Goal: Transaction & Acquisition: Purchase product/service

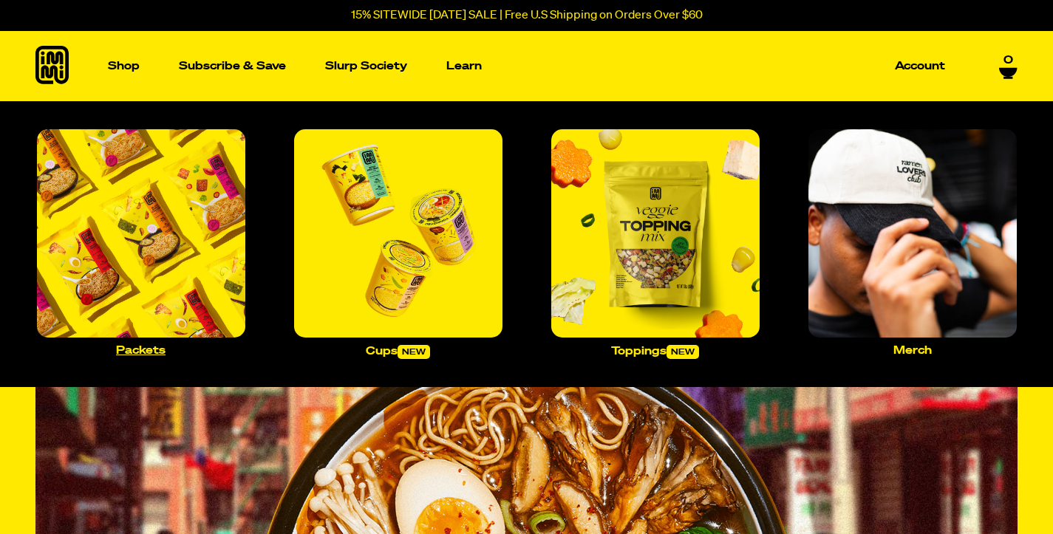
click at [140, 239] on img "Main navigation" at bounding box center [141, 233] width 208 height 208
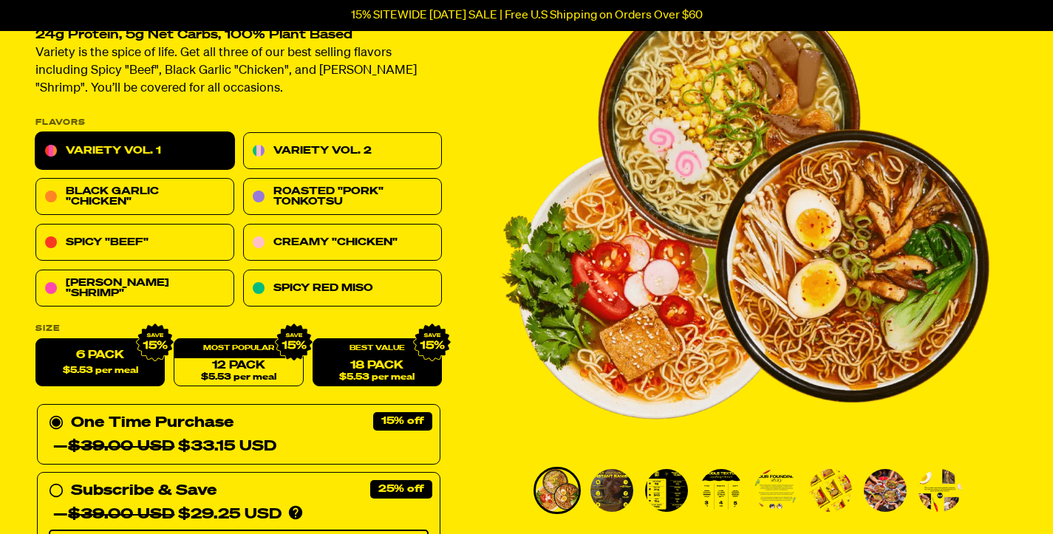
scroll to position [141, 0]
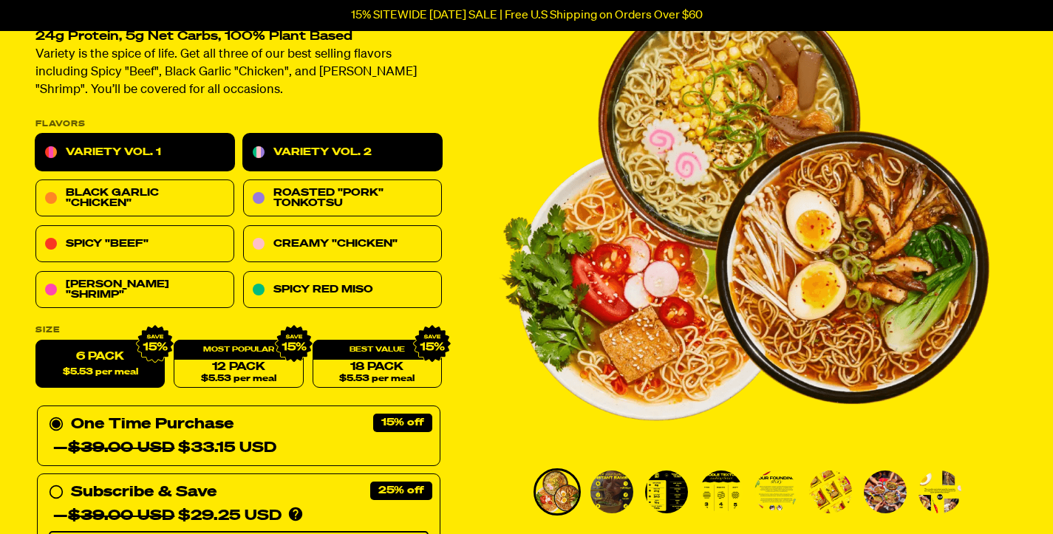
click at [383, 159] on link "Variety Vol. 2" at bounding box center [342, 153] width 199 height 37
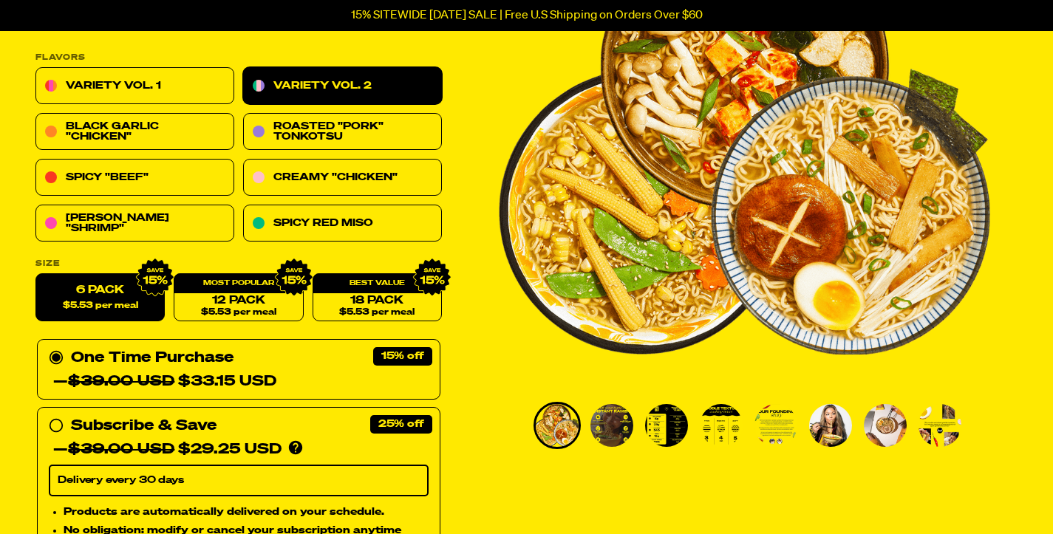
scroll to position [220, 0]
